Goal: Task Accomplishment & Management: Use online tool/utility

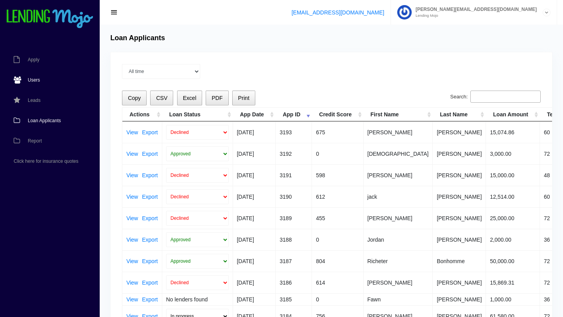
click at [37, 80] on span "Users" at bounding box center [34, 80] width 12 height 5
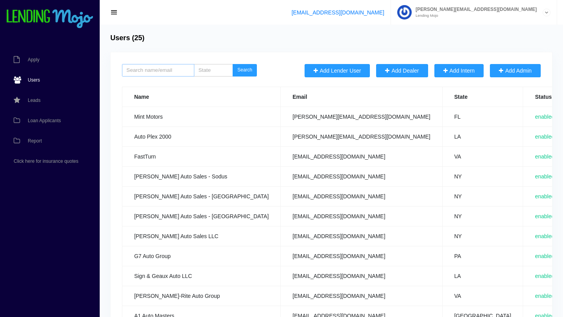
click at [171, 69] on input "search" at bounding box center [158, 70] width 72 height 13
type input "para"
click at [233, 64] on button "Search" at bounding box center [245, 70] width 24 height 13
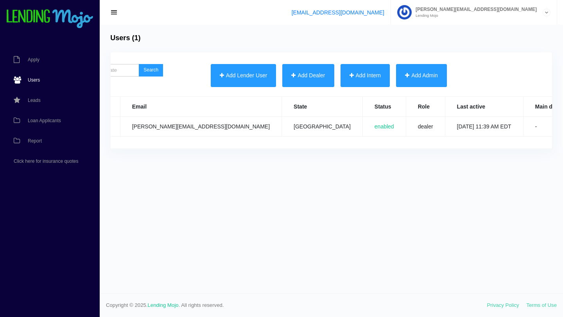
scroll to position [0, 163]
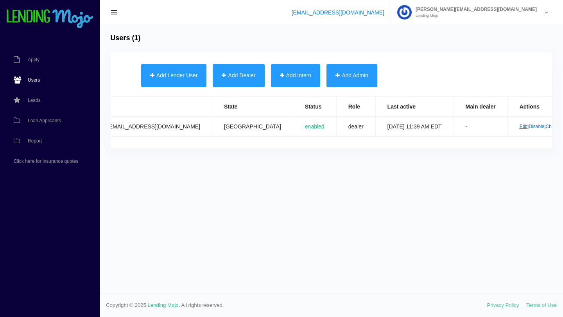
click at [520, 128] on link "Edit" at bounding box center [524, 126] width 8 height 5
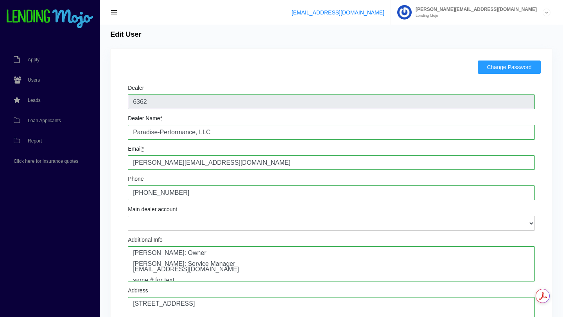
scroll to position [3, 0]
click at [42, 120] on span "Loan Applicants" at bounding box center [44, 120] width 33 height 5
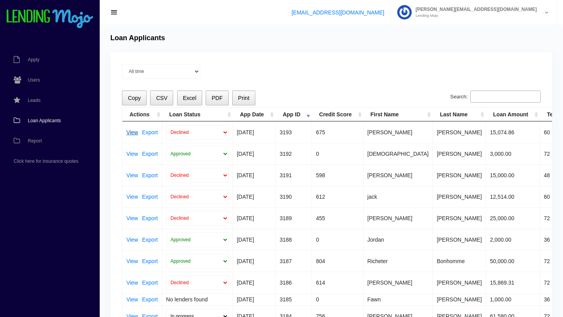
click at [133, 131] on link "View" at bounding box center [132, 132] width 12 height 5
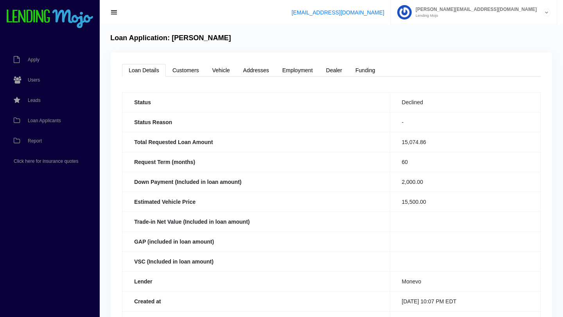
click at [113, 12] on span "button" at bounding box center [114, 12] width 8 height 9
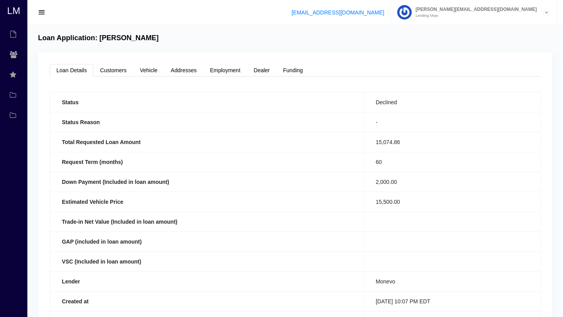
click at [39, 14] on span "button" at bounding box center [42, 12] width 8 height 9
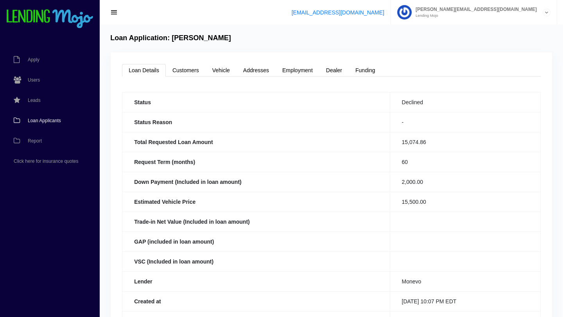
click at [49, 120] on span "Loan Applicants" at bounding box center [44, 120] width 33 height 5
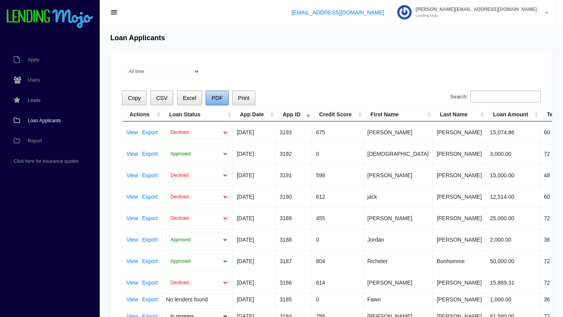
click at [217, 99] on span "PDF" at bounding box center [216, 98] width 11 height 6
click at [149, 134] on link "Export" at bounding box center [150, 132] width 16 height 5
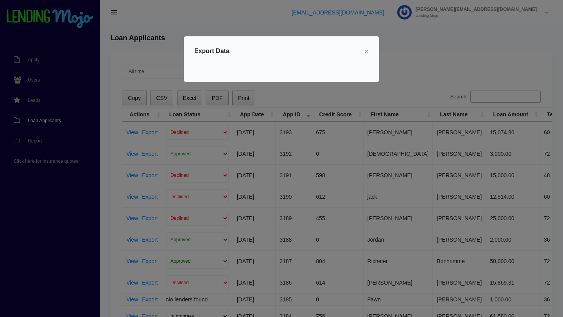
click at [366, 53] on span "×" at bounding box center [366, 51] width 5 height 9
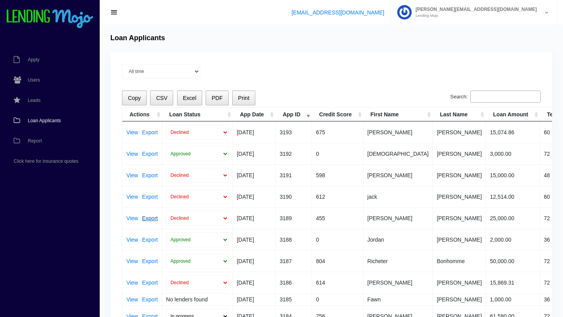
click at [150, 218] on link "Export" at bounding box center [150, 218] width 16 height 5
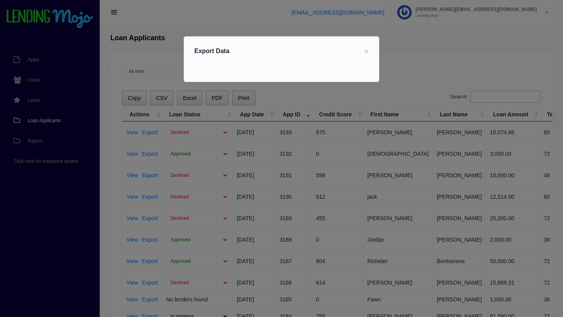
click at [281, 76] on div "Error occurred - unable to export." at bounding box center [281, 74] width 195 height 16
drag, startPoint x: 281, startPoint y: 76, endPoint x: 281, endPoint y: 71, distance: 5.5
click at [281, 72] on div "Error occurred - unable to export." at bounding box center [281, 74] width 195 height 16
click at [219, 52] on h5 "Export Data" at bounding box center [211, 51] width 35 height 9
drag, startPoint x: 229, startPoint y: 52, endPoint x: 210, endPoint y: 53, distance: 20.0
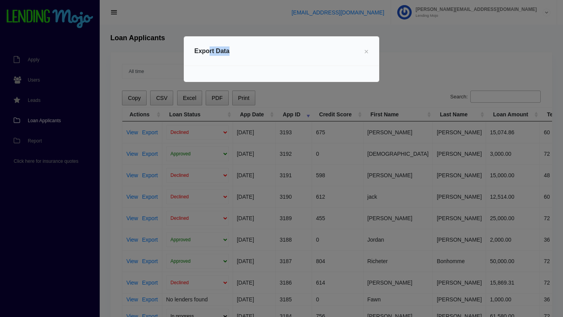
click at [210, 53] on div "Export Data ×" at bounding box center [281, 51] width 195 height 29
click at [367, 53] on span "×" at bounding box center [366, 51] width 5 height 9
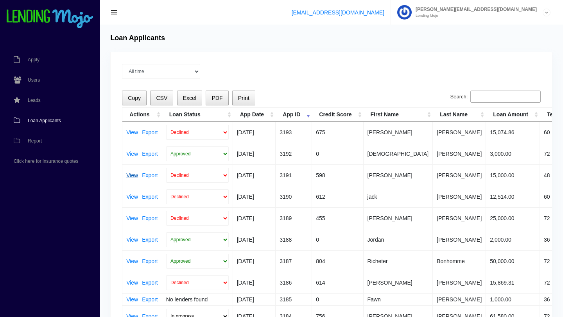
click at [130, 174] on link "View" at bounding box center [132, 175] width 12 height 5
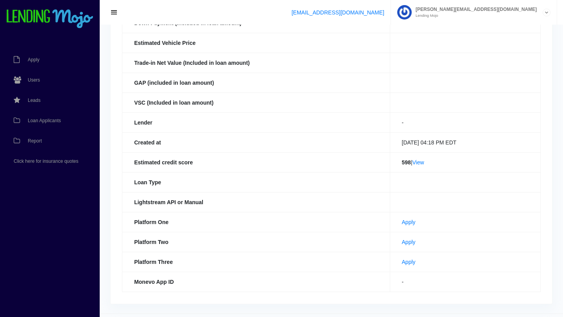
scroll to position [179, 0]
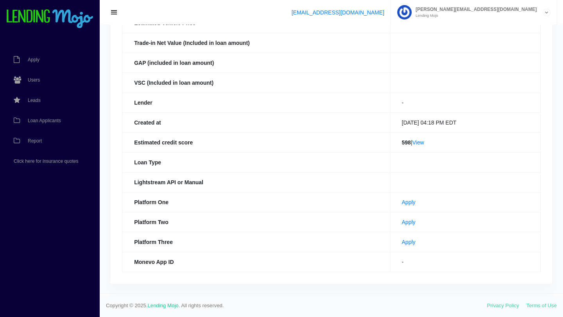
click at [546, 14] on icon at bounding box center [546, 12] width 7 height 7
click at [35, 63] on link "Apply" at bounding box center [46, 60] width 92 height 20
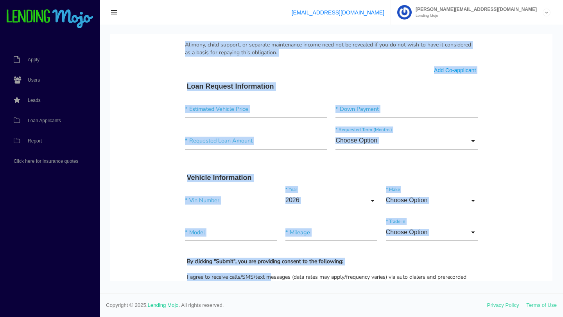
scroll to position [580, 0]
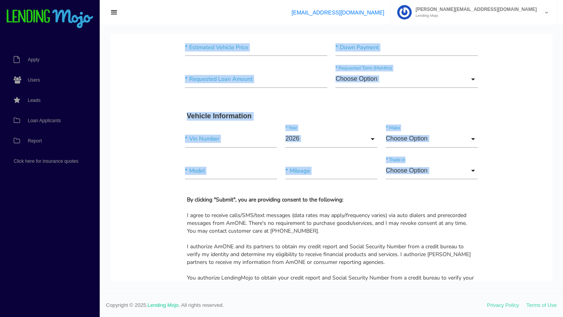
drag, startPoint x: 189, startPoint y: 56, endPoint x: 484, endPoint y: 189, distance: 323.6
copy div "Quick, Secure Financing Personalized to You. * First Name Middle Name * Last Na…"
